Goal: Task Accomplishment & Management: Manage account settings

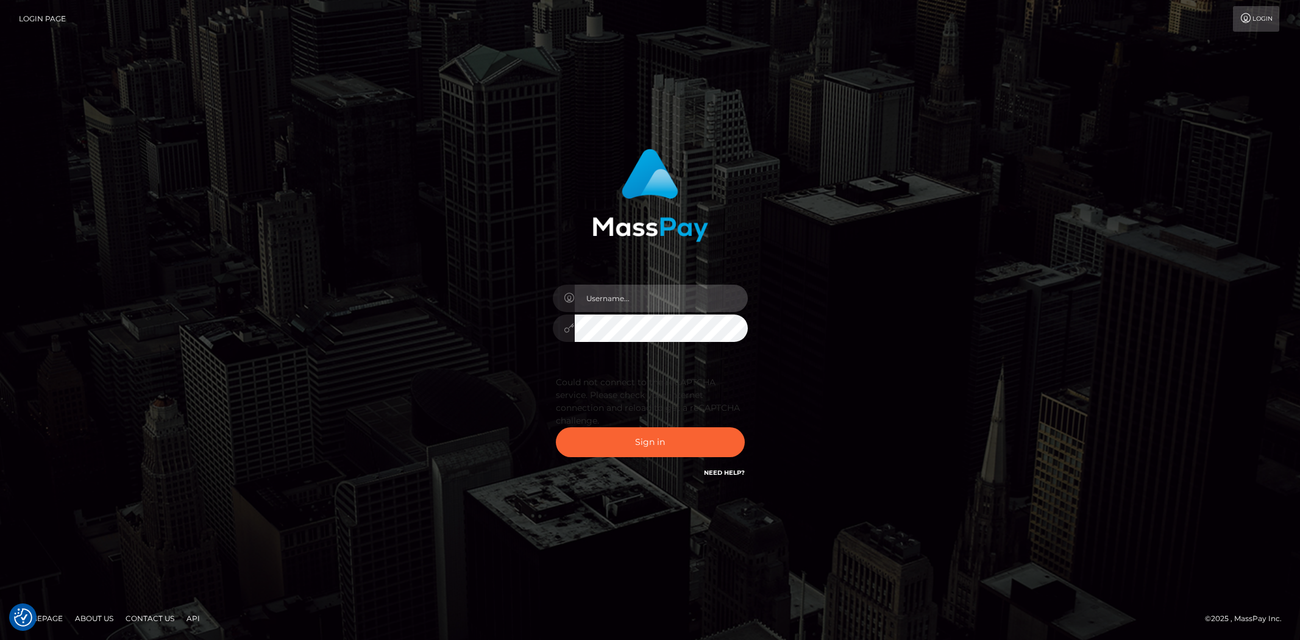
click at [613, 289] on input "text" at bounding box center [661, 298] width 173 height 27
click at [612, 296] on input "text" at bounding box center [661, 298] width 173 height 27
type input "Bern.Spree"
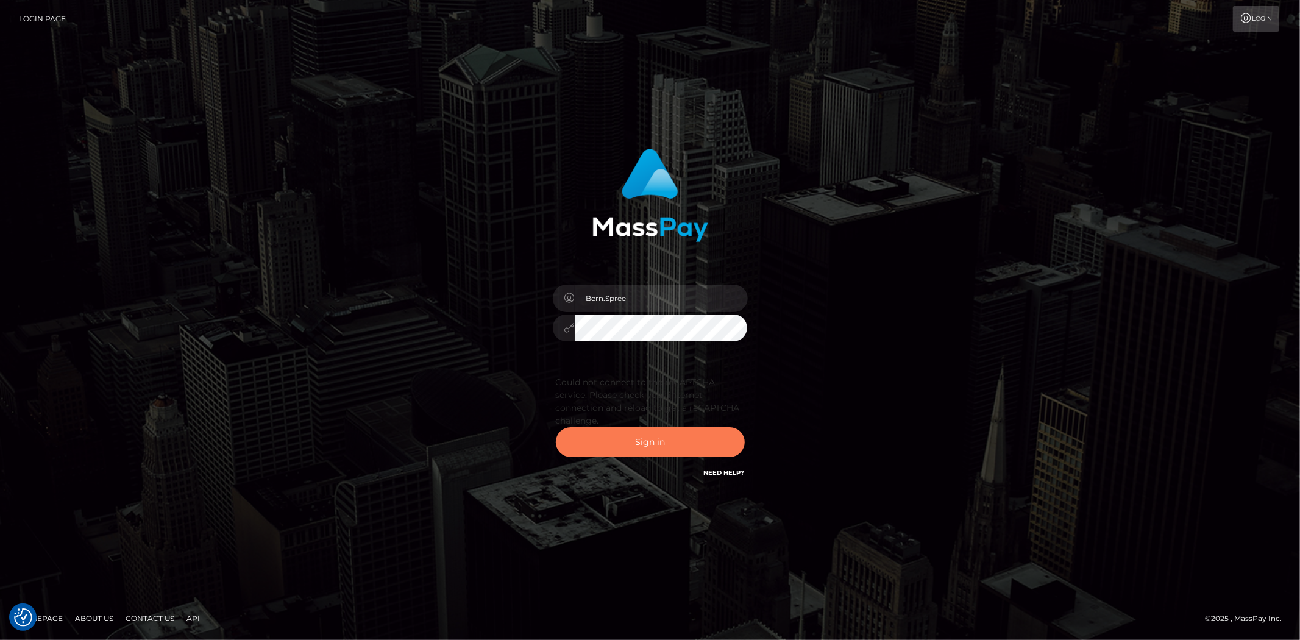
click at [630, 449] on button "Sign in" at bounding box center [650, 442] width 189 height 30
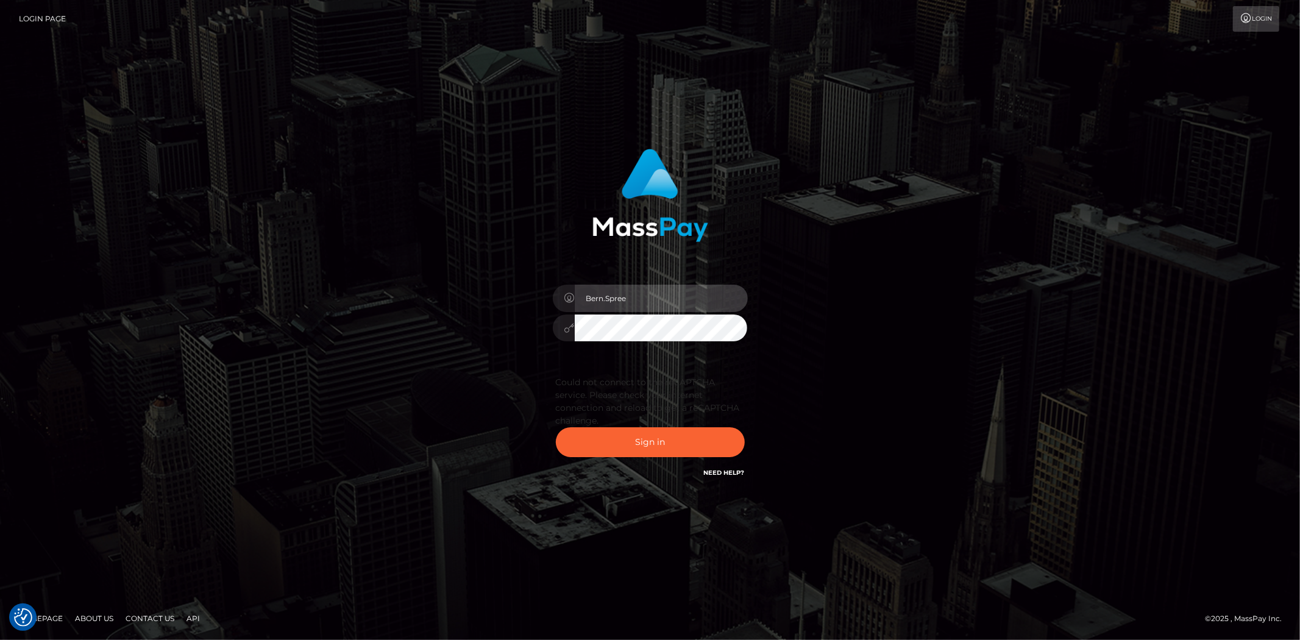
click at [632, 299] on input "Bern.Spree" at bounding box center [661, 298] width 173 height 27
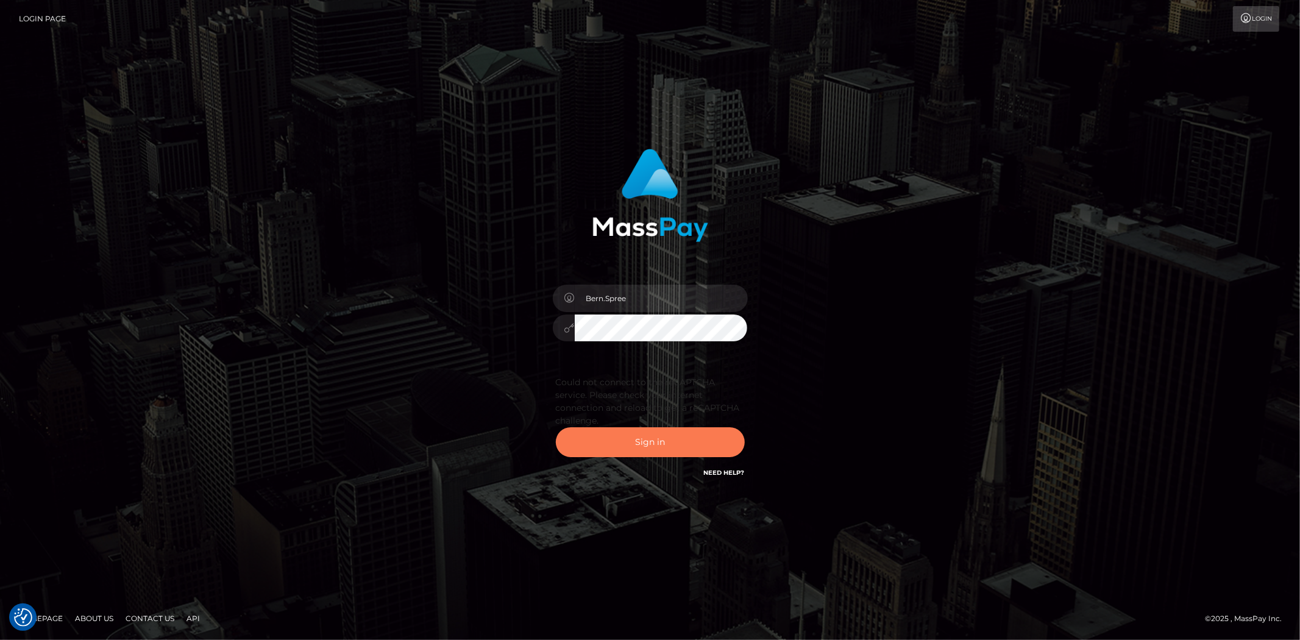
click at [593, 441] on button "Sign in" at bounding box center [650, 442] width 189 height 30
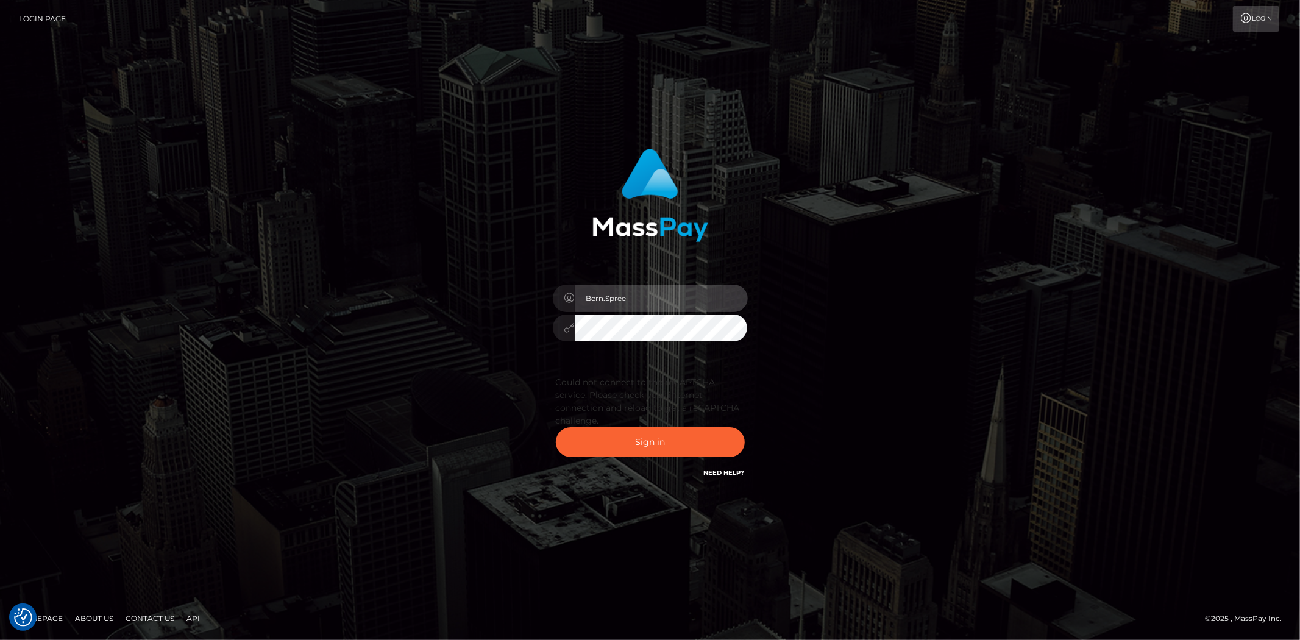
click at [655, 300] on input "Bern.Spree" at bounding box center [661, 298] width 173 height 27
click at [586, 291] on input "Bern.Spree" at bounding box center [661, 298] width 173 height 27
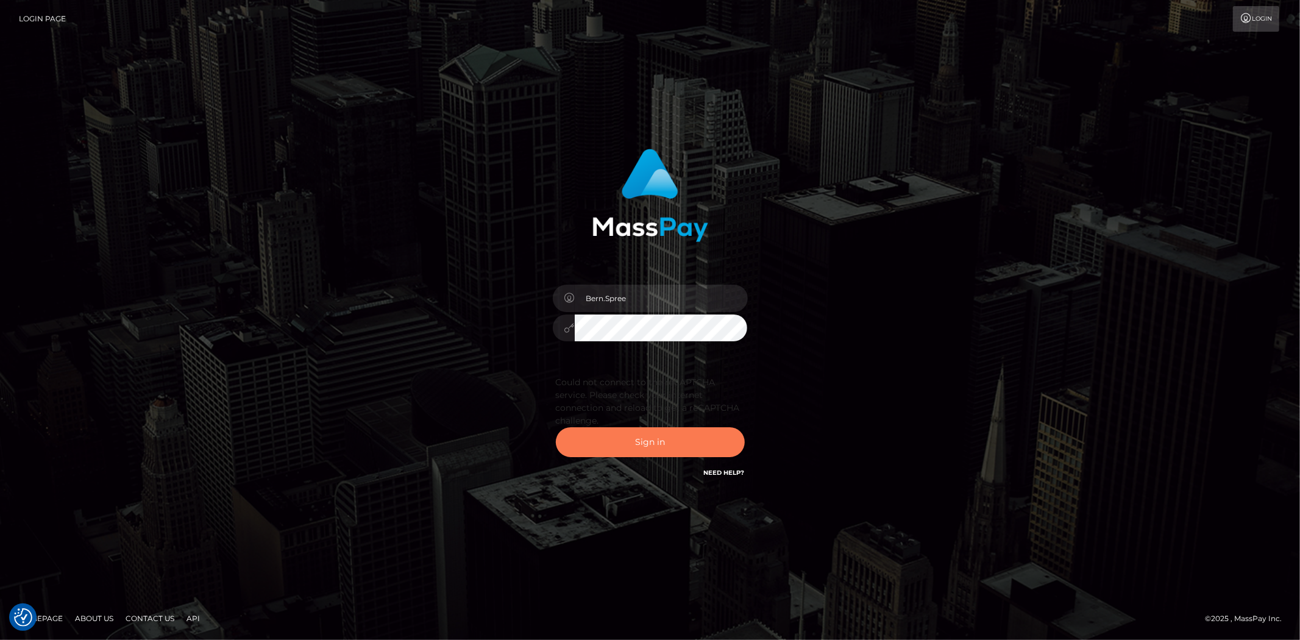
click at [650, 438] on button "Sign in" at bounding box center [650, 442] width 189 height 30
click at [618, 438] on button "Sign in" at bounding box center [650, 442] width 189 height 30
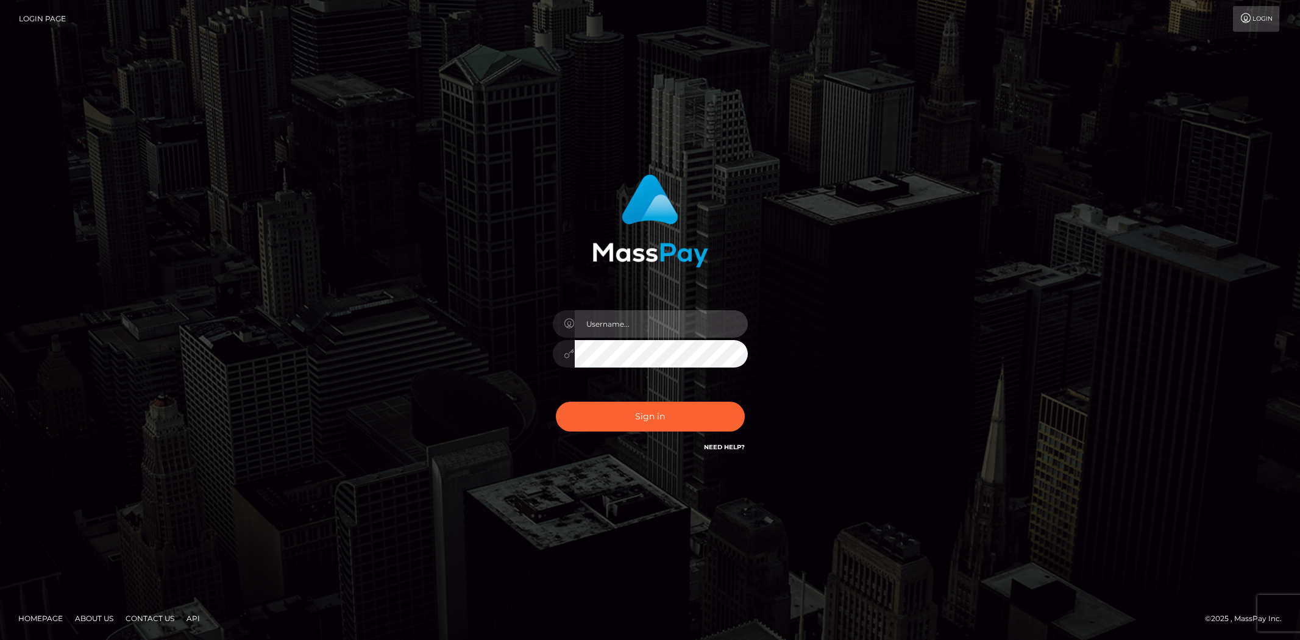
drag, startPoint x: 607, startPoint y: 317, endPoint x: 601, endPoint y: 322, distance: 7.8
click at [606, 318] on input "text" at bounding box center [661, 323] width 173 height 27
click at [601, 322] on input "text" at bounding box center [661, 323] width 173 height 27
checkbox input "true"
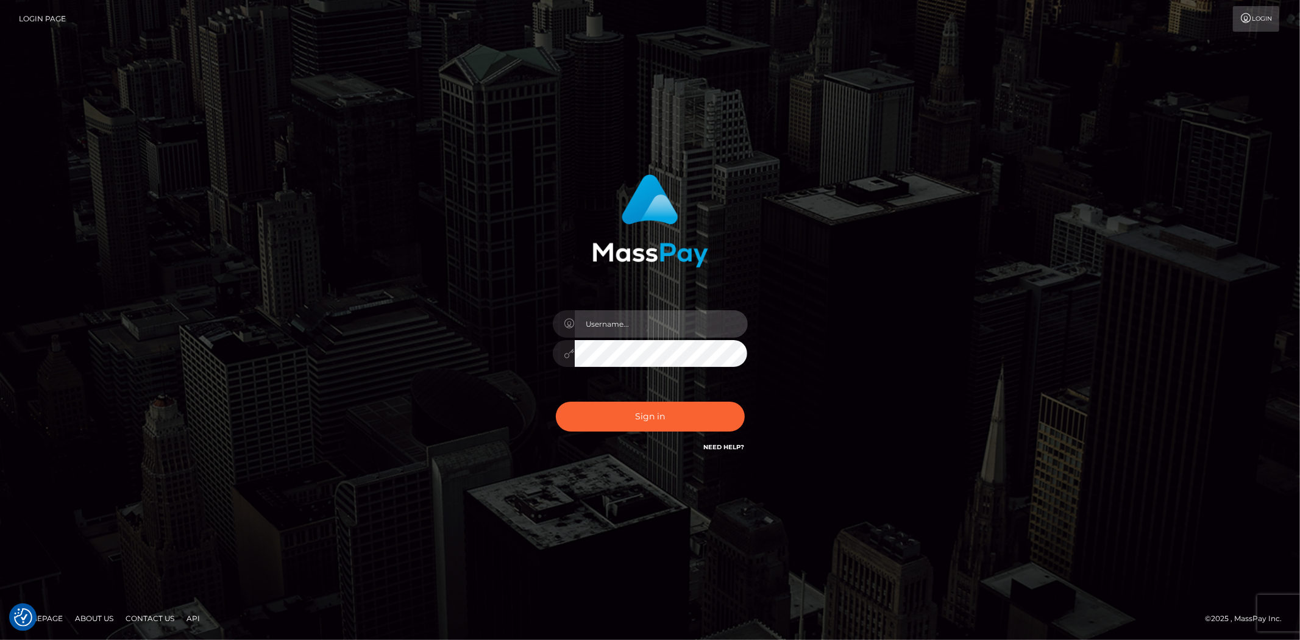
checkbox input "true"
type input "Bern.Spree"
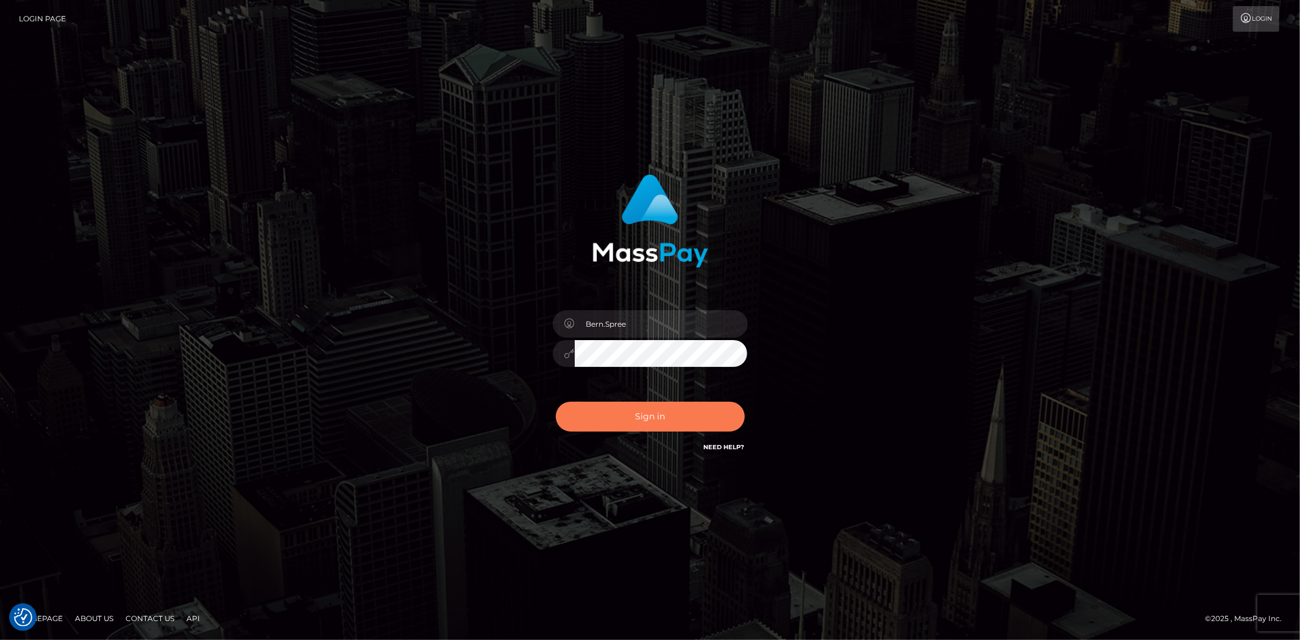
click at [668, 410] on button "Sign in" at bounding box center [650, 417] width 189 height 30
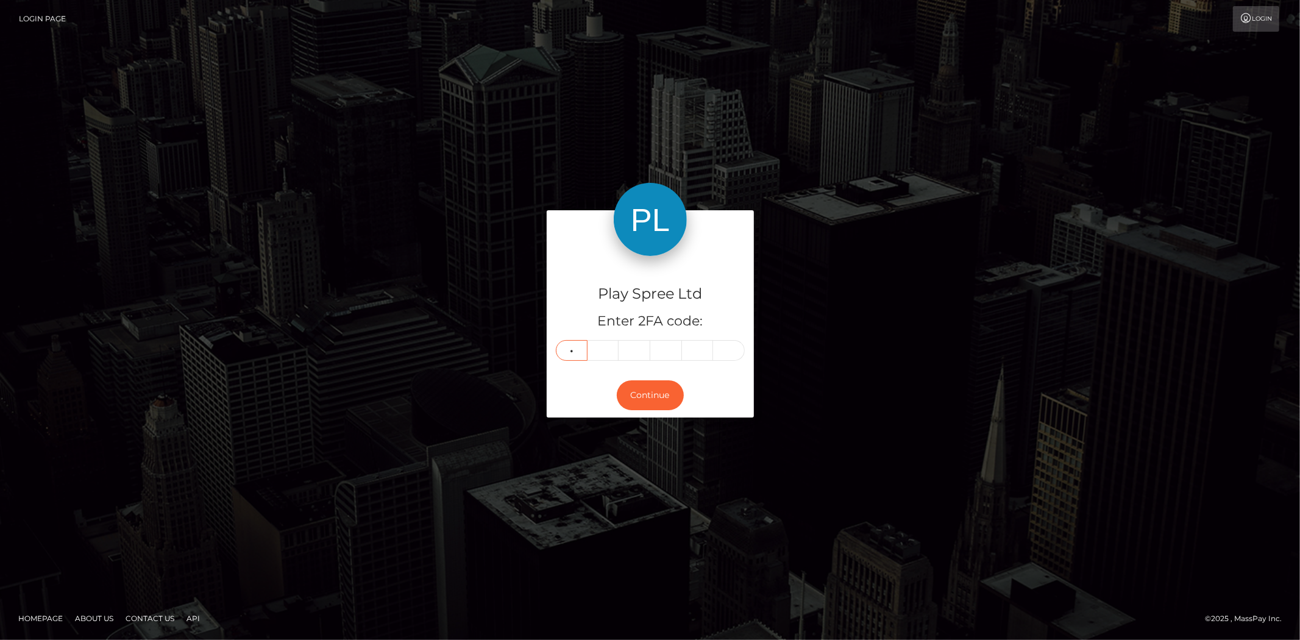
type input "7"
type input "1"
type input "6"
type input "2"
type input "9"
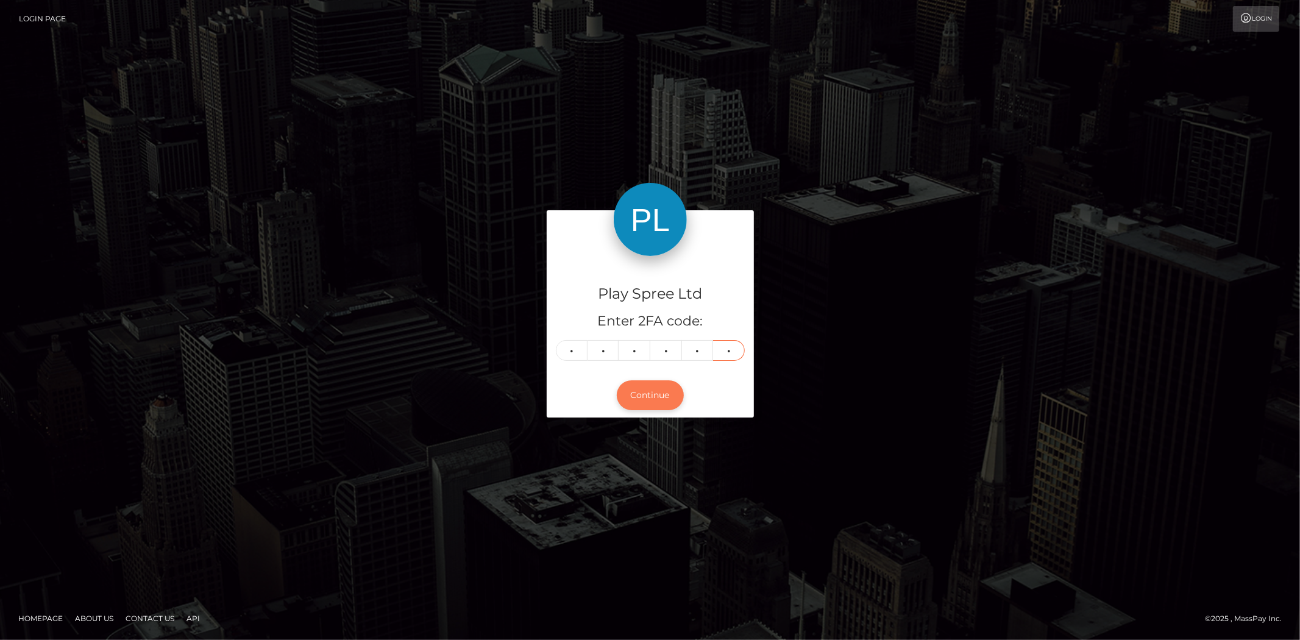
type input "7"
click at [663, 384] on button "Continue" at bounding box center [650, 395] width 67 height 30
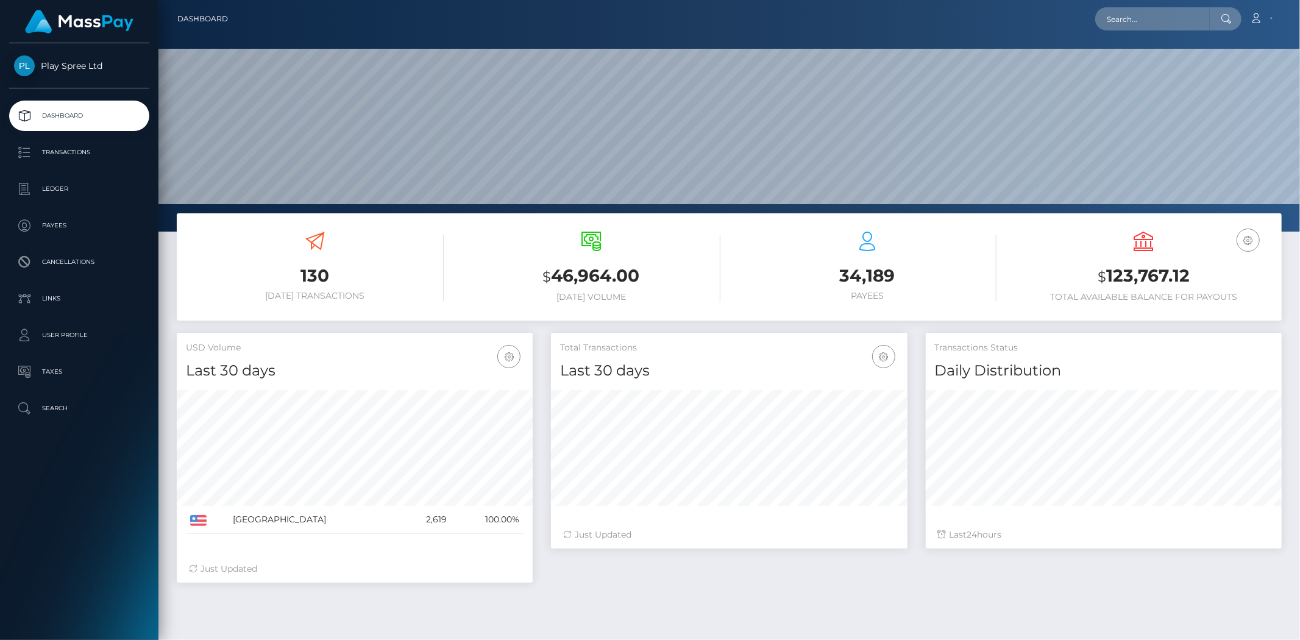
scroll to position [216, 356]
drag, startPoint x: 1104, startPoint y: 275, endPoint x: 1221, endPoint y: 282, distance: 116.6
click at [1221, 282] on h3 "$ 123,767.12" at bounding box center [1144, 276] width 258 height 25
copy h3 "123,767.12"
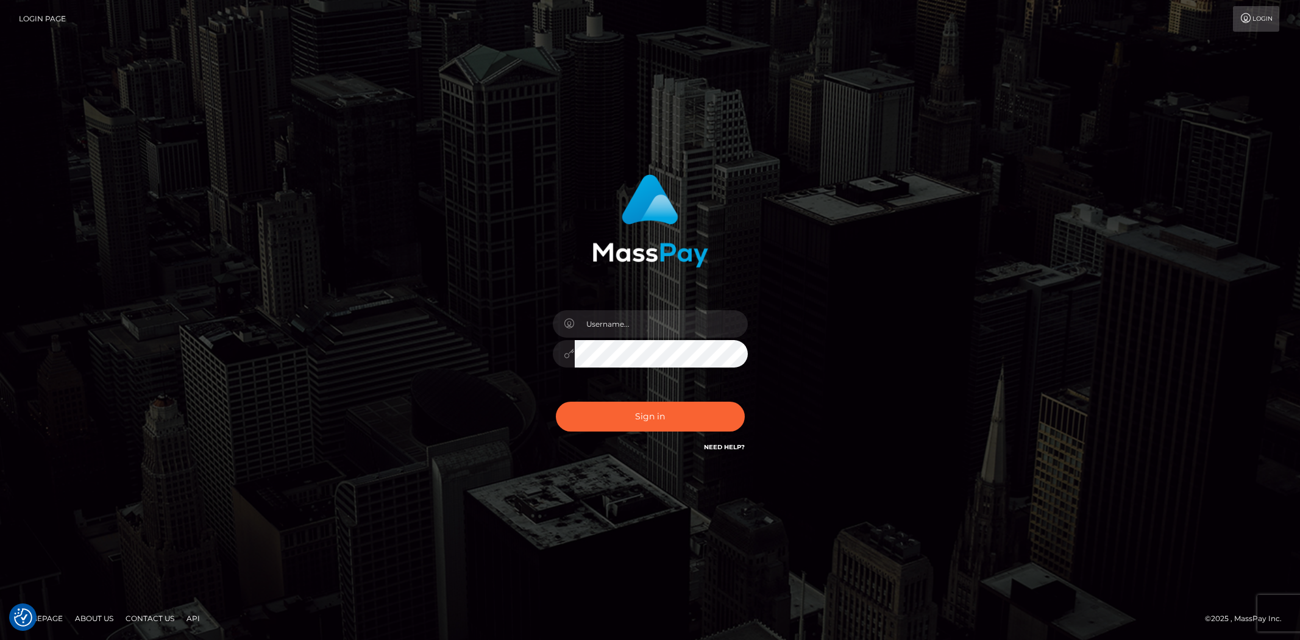
checkbox input "true"
